Goal: Information Seeking & Learning: Check status

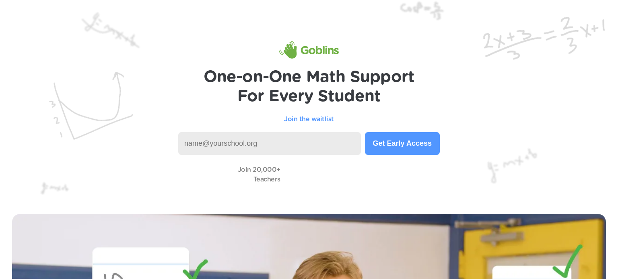
scroll to position [521, 0]
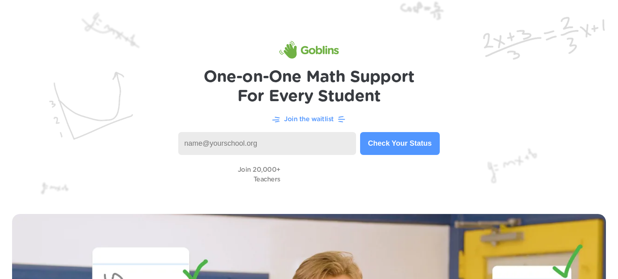
click at [250, 148] on input at bounding box center [267, 143] width 178 height 23
click at [190, 142] on input "[PERSON_NAME] south" at bounding box center [267, 143] width 178 height 23
click at [265, 142] on input "[PERSON_NAME] south" at bounding box center [267, 143] width 178 height 23
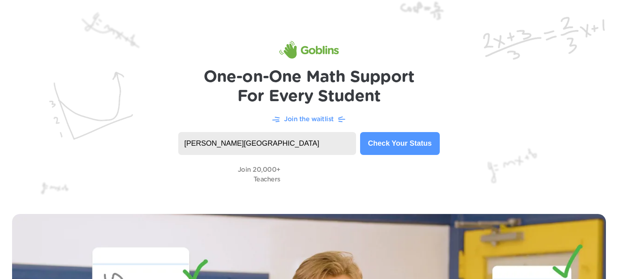
type input "[PERSON_NAME][GEOGRAPHIC_DATA]"
click at [381, 142] on button "Check Your Status" at bounding box center [400, 143] width 80 height 23
type input "Whitley.lynn@stu.pulaski.kyschools.us"
click at [407, 137] on button "Check Your Status" at bounding box center [400, 143] width 80 height 23
